Goal: Check status: Check status

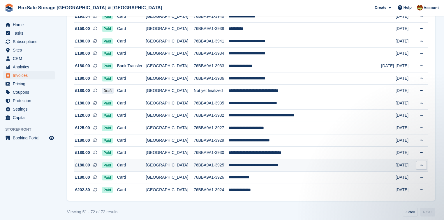
scroll to position [181, 0]
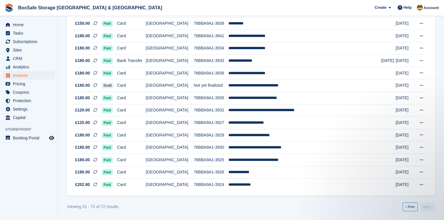
drag, startPoint x: 412, startPoint y: 208, endPoint x: 381, endPoint y: 199, distance: 32.4
click at [412, 208] on link "‹ Prev" at bounding box center [410, 207] width 15 height 9
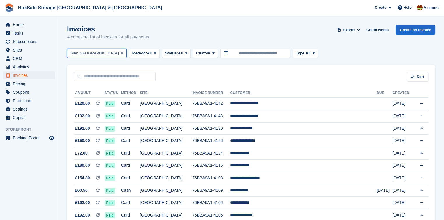
click at [94, 54] on button "Site: [GEOGRAPHIC_DATA]" at bounding box center [97, 54] width 60 height 10
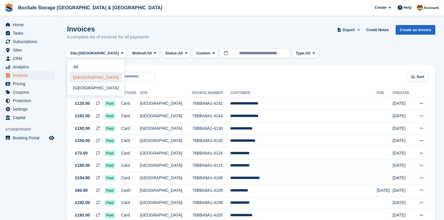
click at [85, 79] on link "[GEOGRAPHIC_DATA]" at bounding box center [96, 77] width 52 height 10
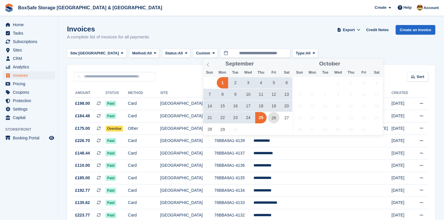
click at [272, 117] on span "26" at bounding box center [273, 117] width 11 height 11
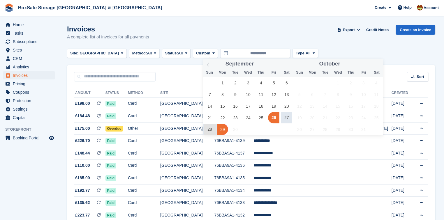
click at [223, 129] on span "29" at bounding box center [222, 129] width 11 height 11
type input "**********"
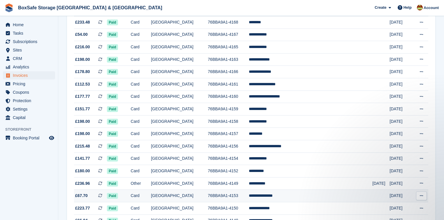
scroll to position [7, 0]
